Goal: Transaction & Acquisition: Purchase product/service

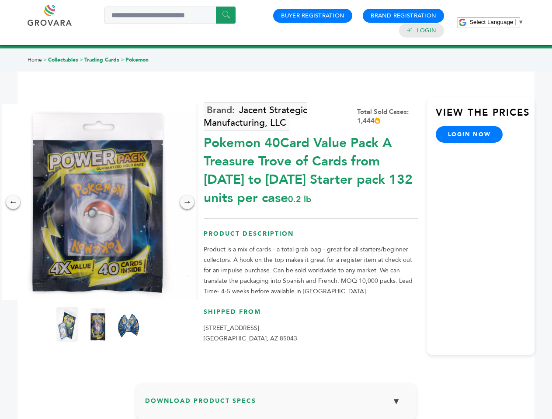
click at [496, 22] on span "Select Language" at bounding box center [491, 22] width 44 height 7
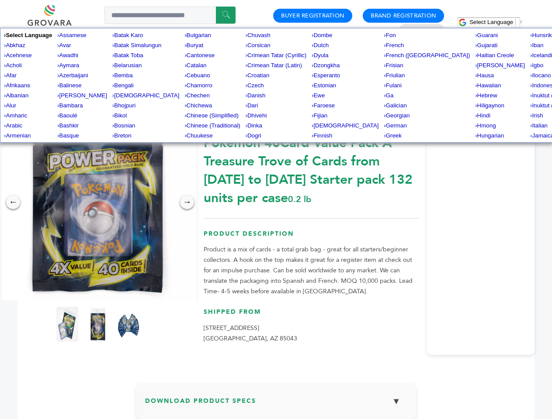
click at [98, 202] on img at bounding box center [98, 202] width 197 height 197
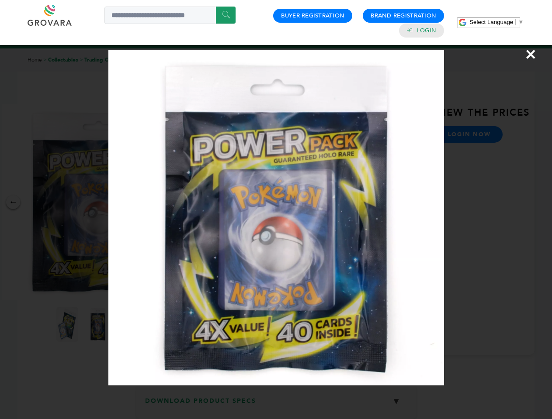
click at [13, 202] on div "×" at bounding box center [276, 209] width 552 height 419
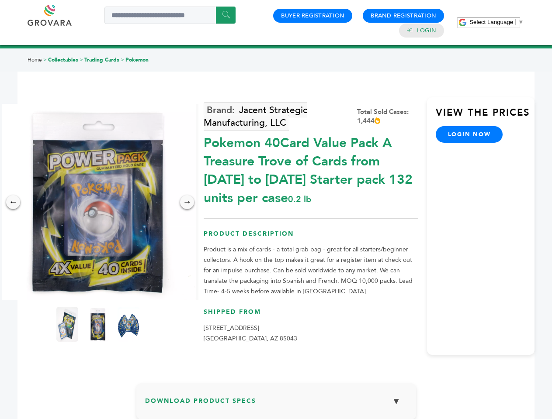
click at [187, 202] on div "→" at bounding box center [187, 202] width 14 height 14
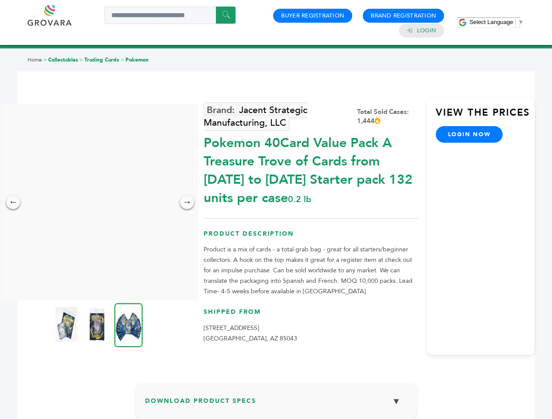
click at [67, 325] on img at bounding box center [66, 324] width 22 height 35
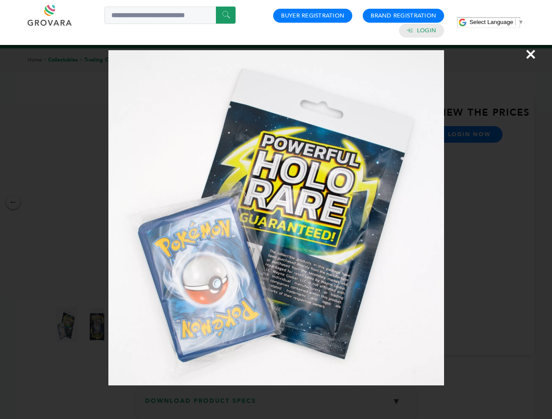
click at [98, 325] on div "×" at bounding box center [276, 209] width 552 height 419
click at [128, 325] on img at bounding box center [128, 325] width 28 height 44
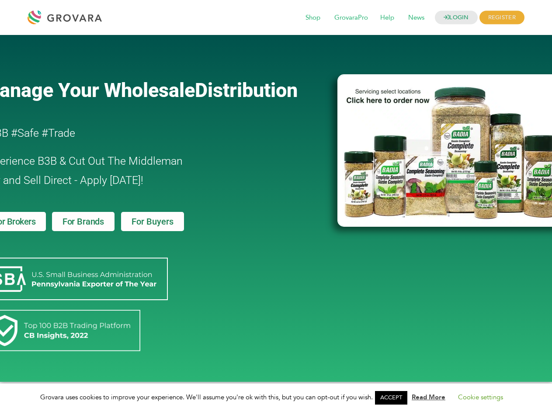
click at [394, 398] on link "ACCEPT" at bounding box center [391, 398] width 32 height 14
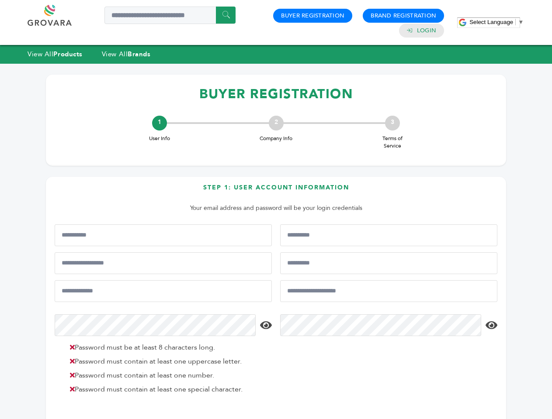
click at [496, 22] on span "Select Language" at bounding box center [491, 22] width 44 height 7
